Goal: Navigation & Orientation: Find specific page/section

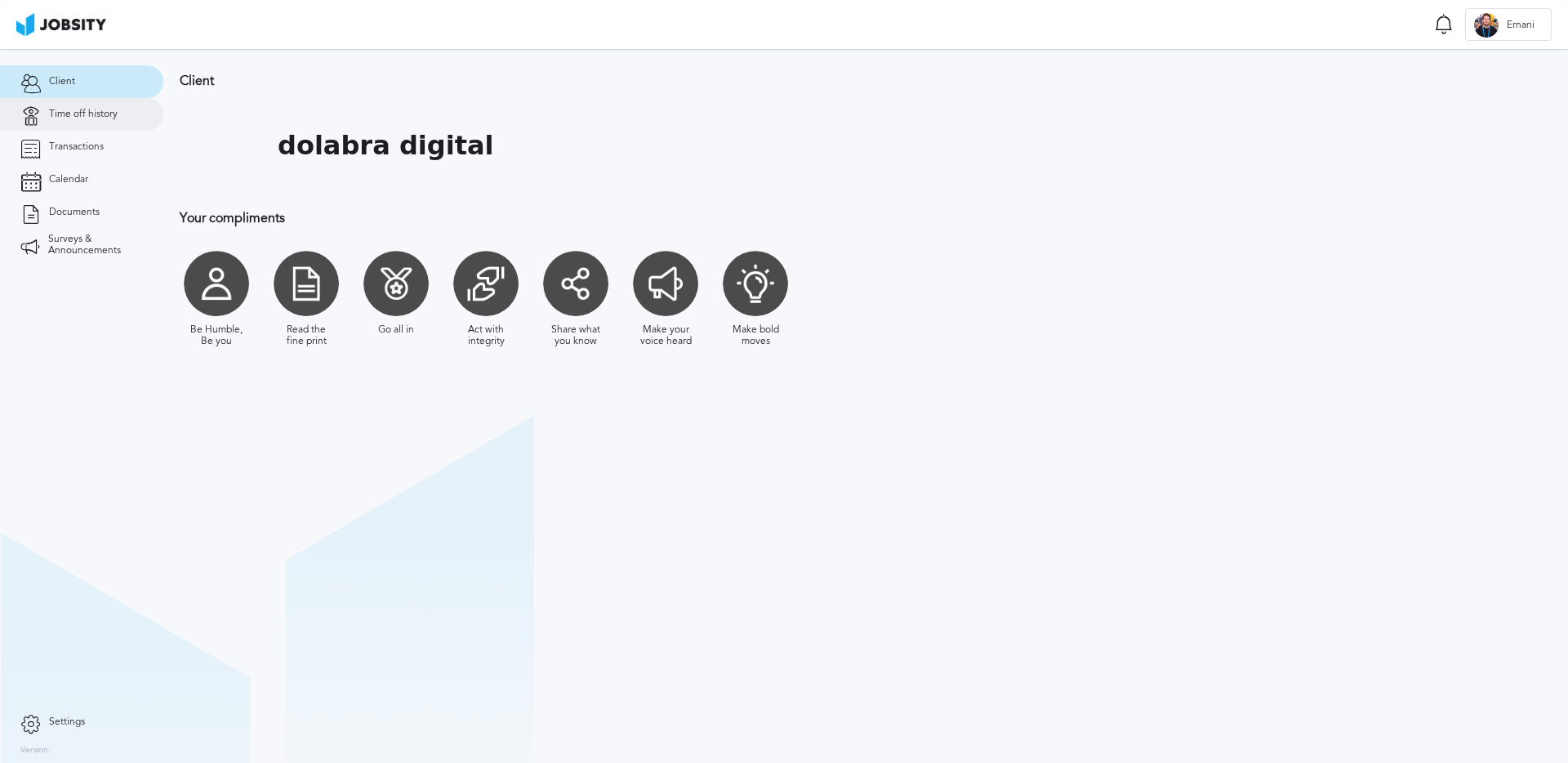
click at [80, 117] on span "Time off history" at bounding box center [82, 114] width 68 height 11
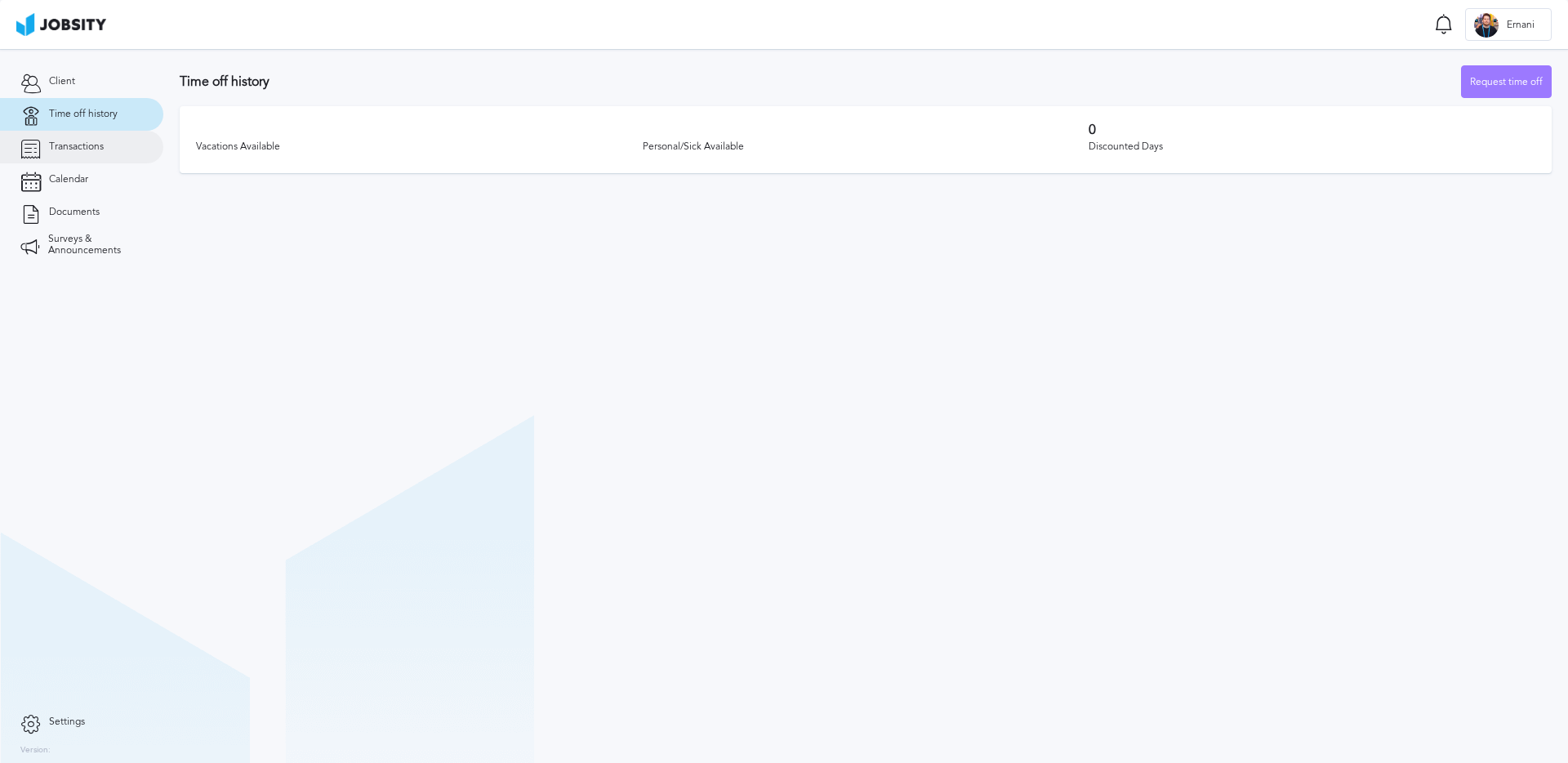
click at [81, 148] on span "Transactions" at bounding box center [76, 147] width 54 height 11
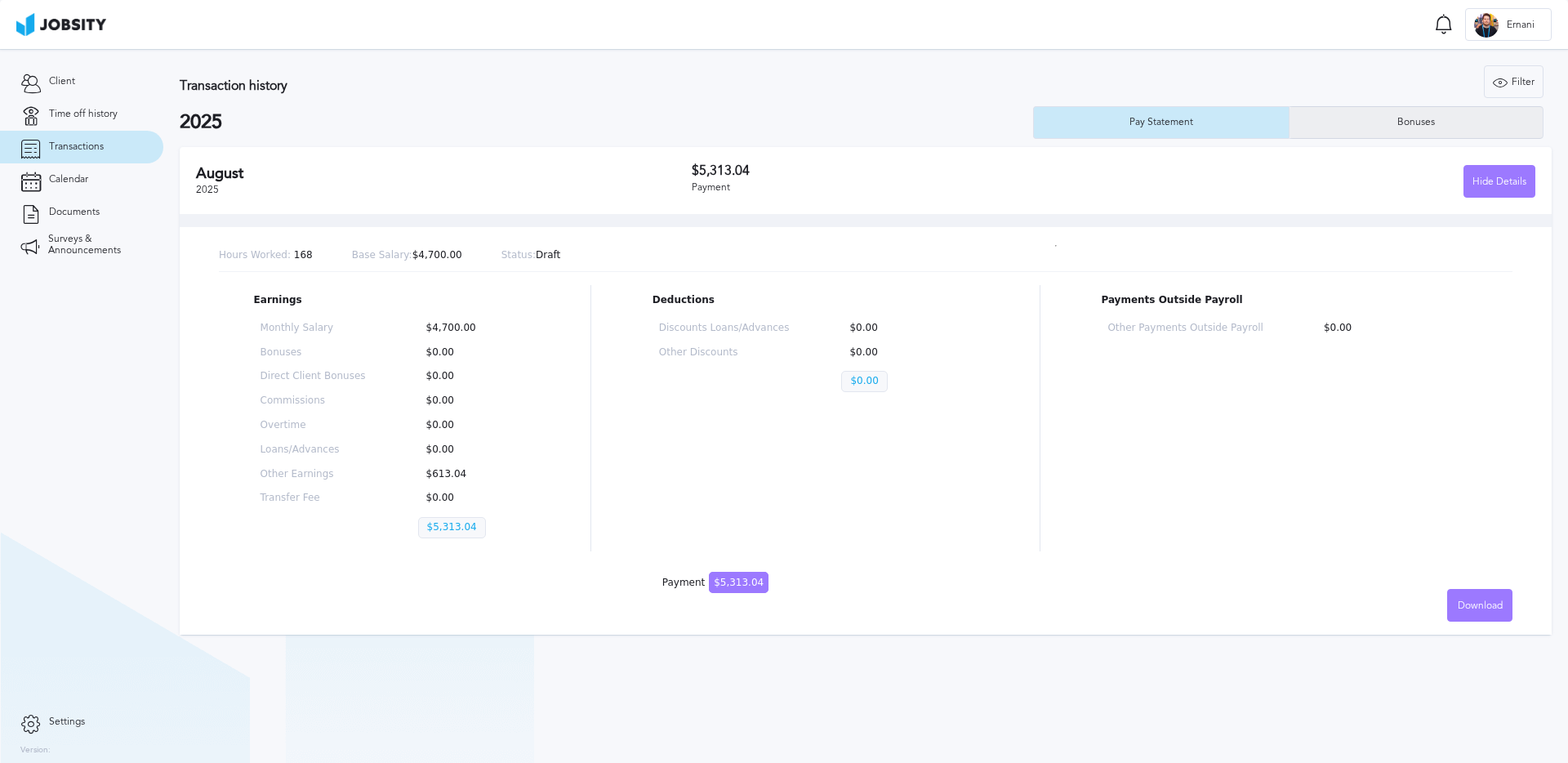
click at [1326, 123] on div "Bonuses" at bounding box center [1415, 122] width 254 height 33
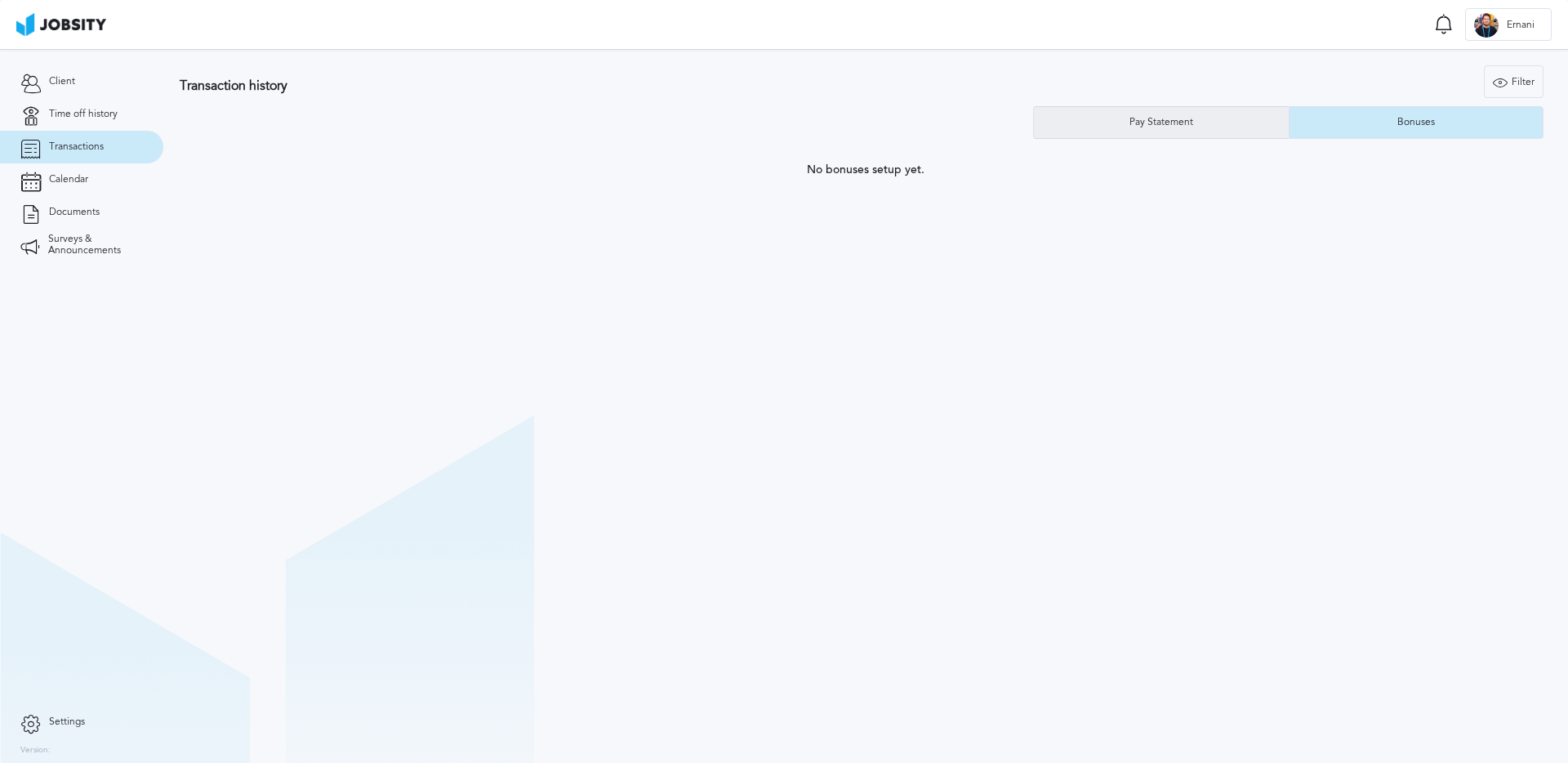
click at [1191, 122] on div "Pay Statement" at bounding box center [1161, 123] width 80 height 11
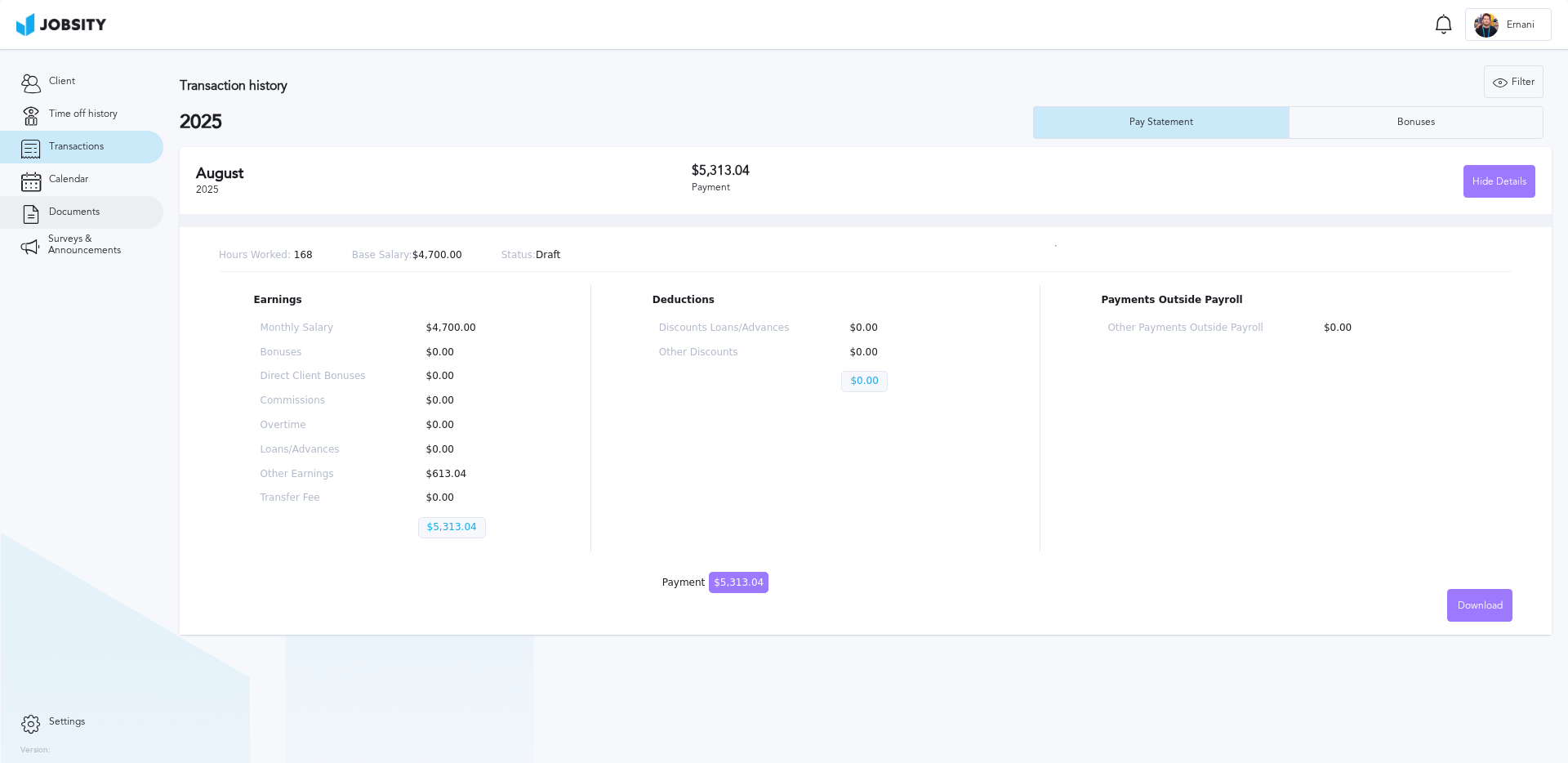
click at [94, 207] on span "Documents" at bounding box center [74, 213] width 51 height 11
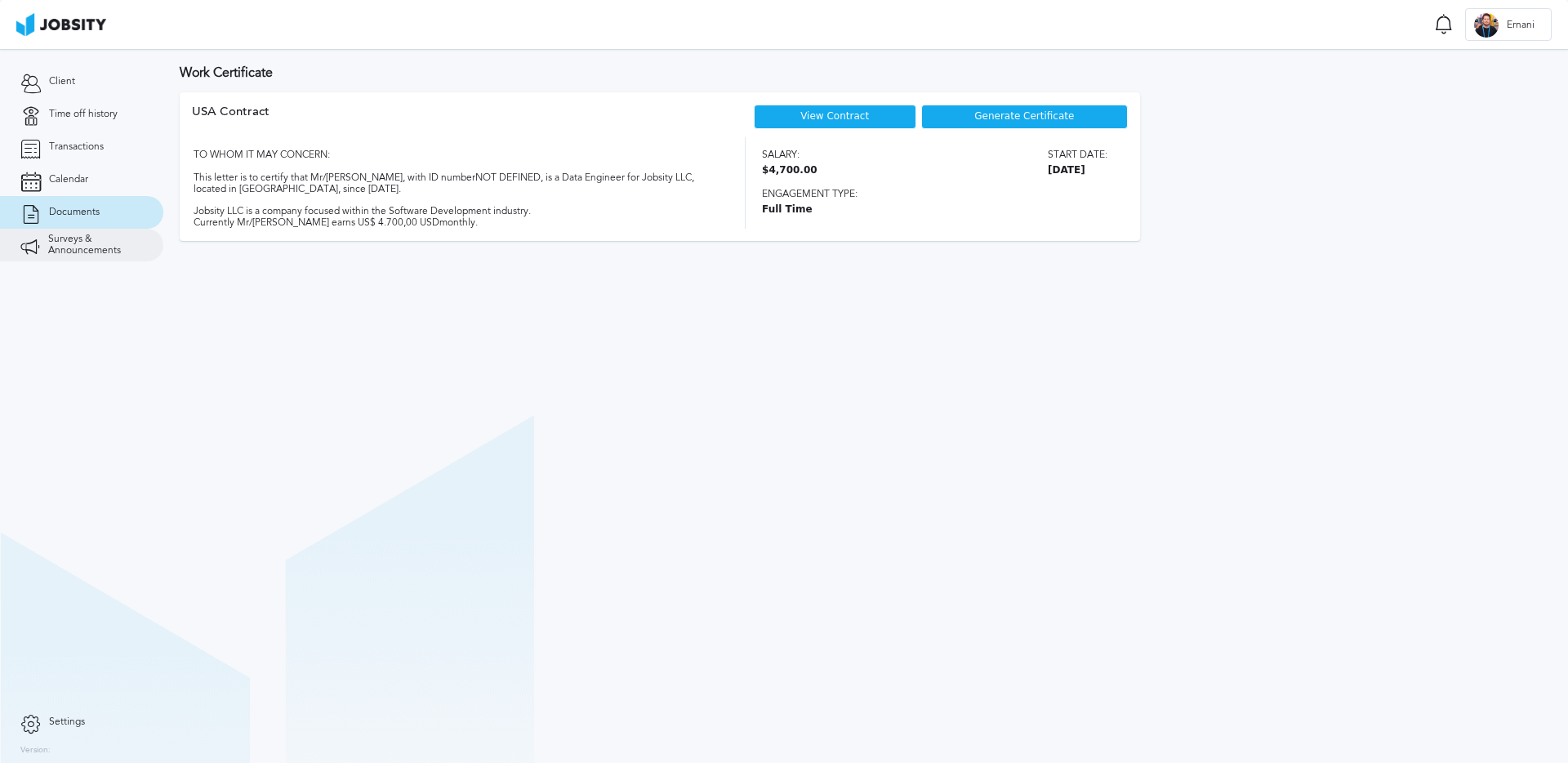
click at [90, 240] on span "Surveys & Announcements" at bounding box center [95, 245] width 95 height 22
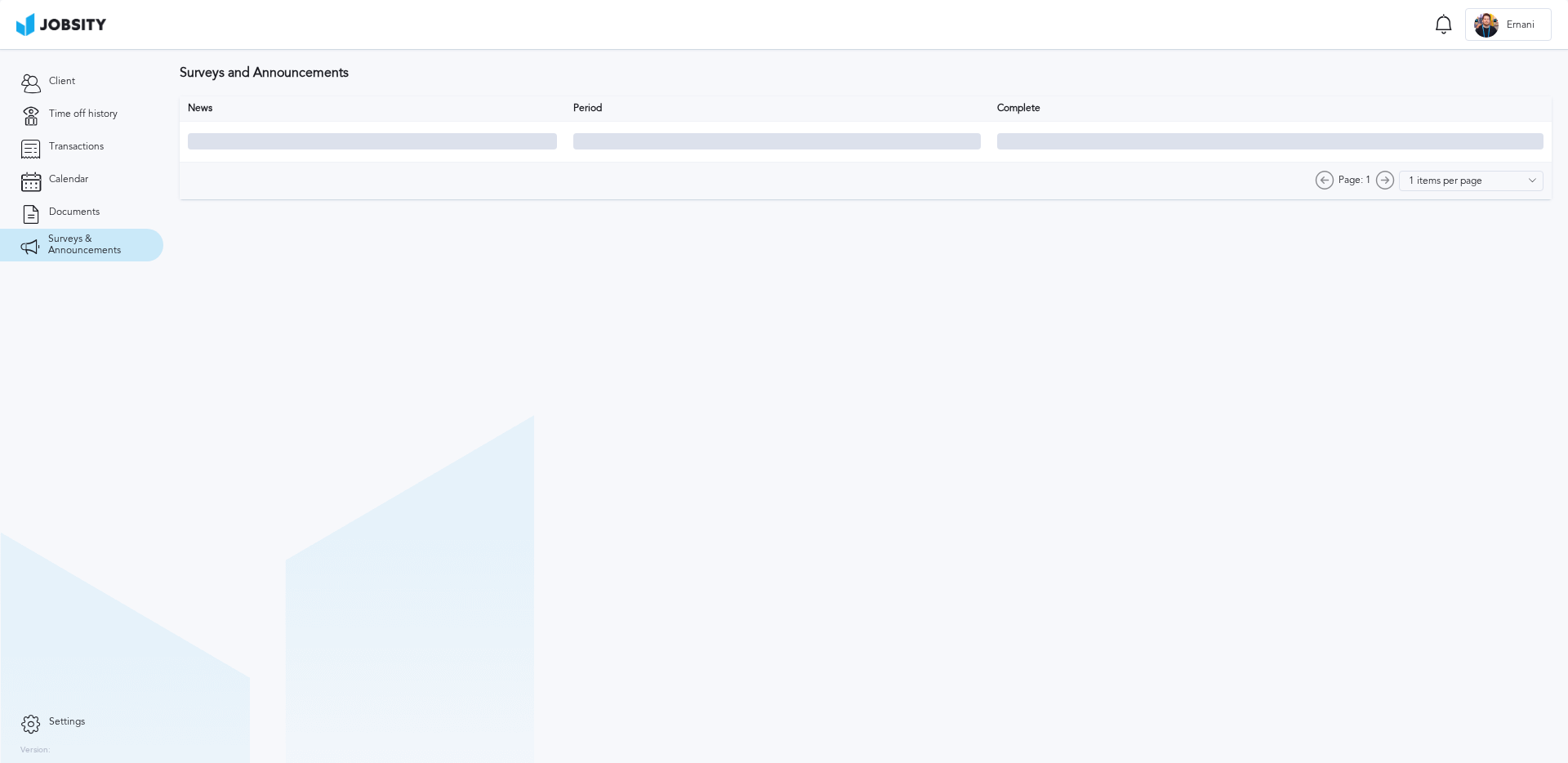
type input "10 items per page"
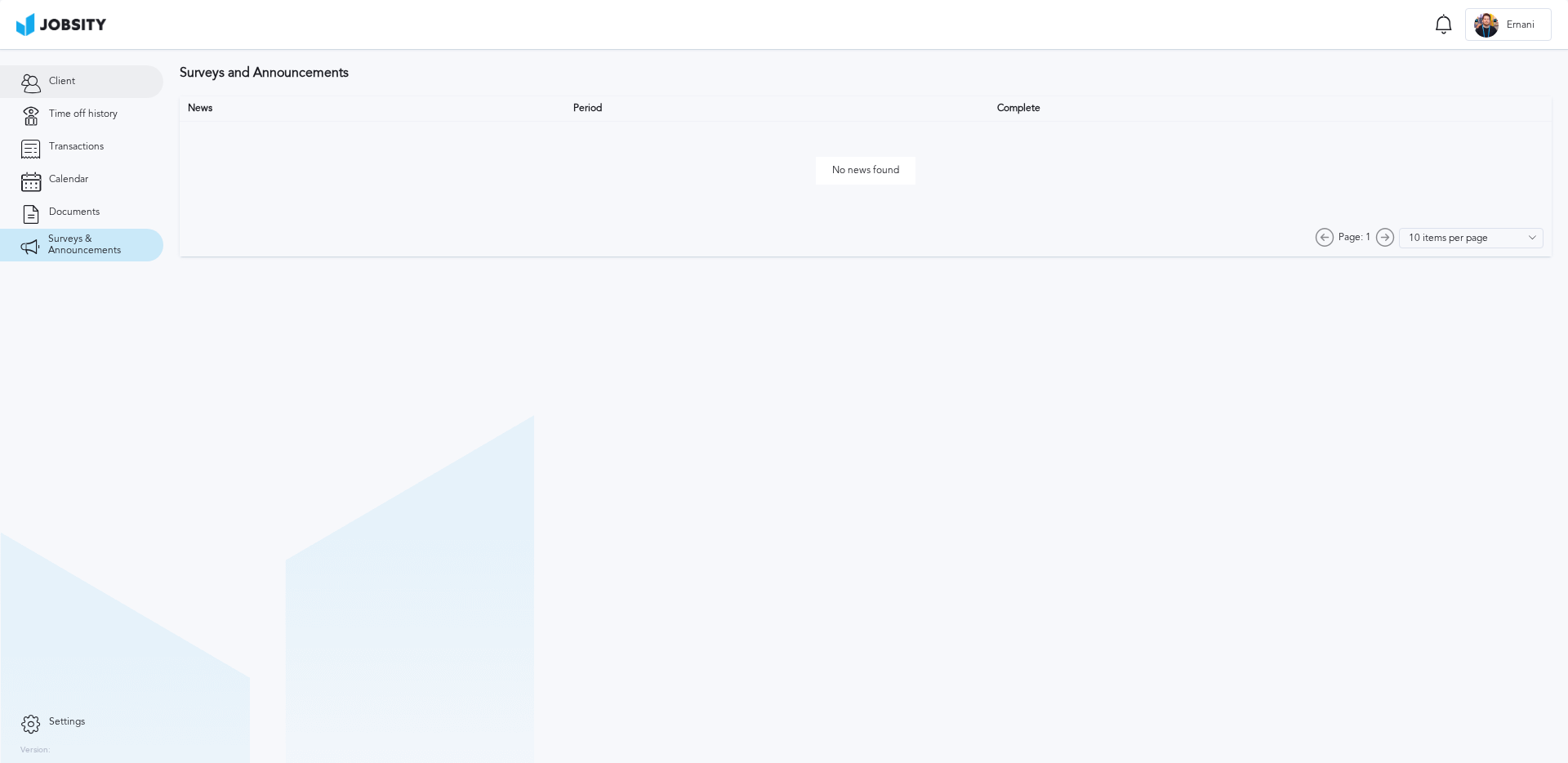
click at [60, 90] on link "Client" at bounding box center [81, 81] width 163 height 33
